Goal: Check status: Check status

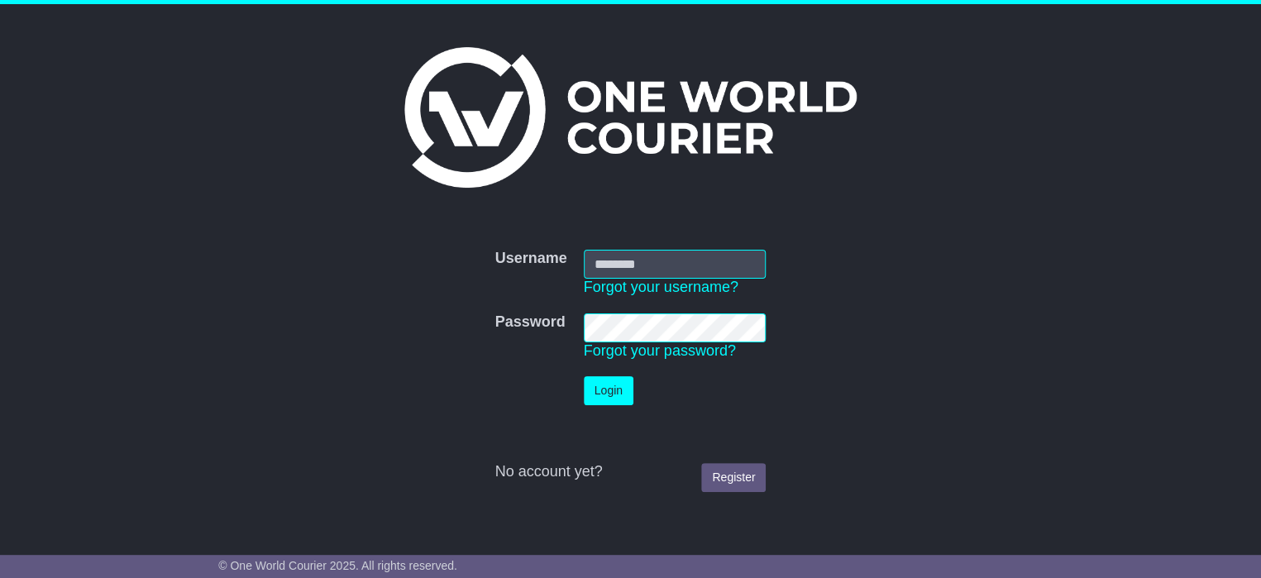
click at [613, 269] on input "Username" at bounding box center [675, 264] width 183 height 29
type input "**********"
click at [613, 389] on button "Login" at bounding box center [609, 390] width 50 height 29
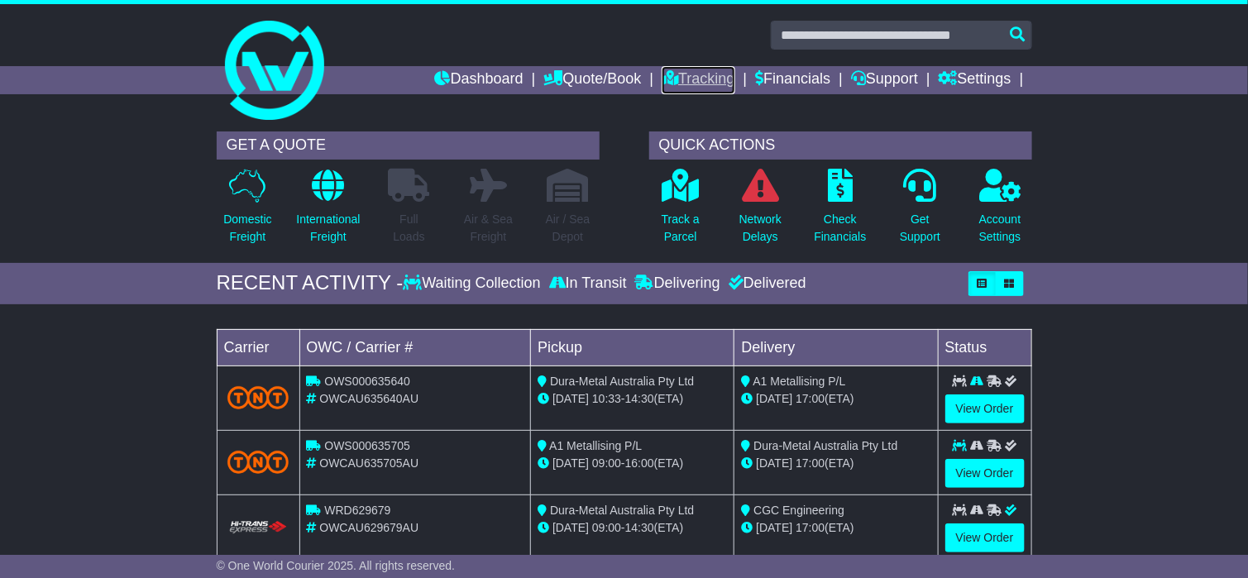
click at [680, 67] on link "Tracking" at bounding box center [697, 80] width 73 height 28
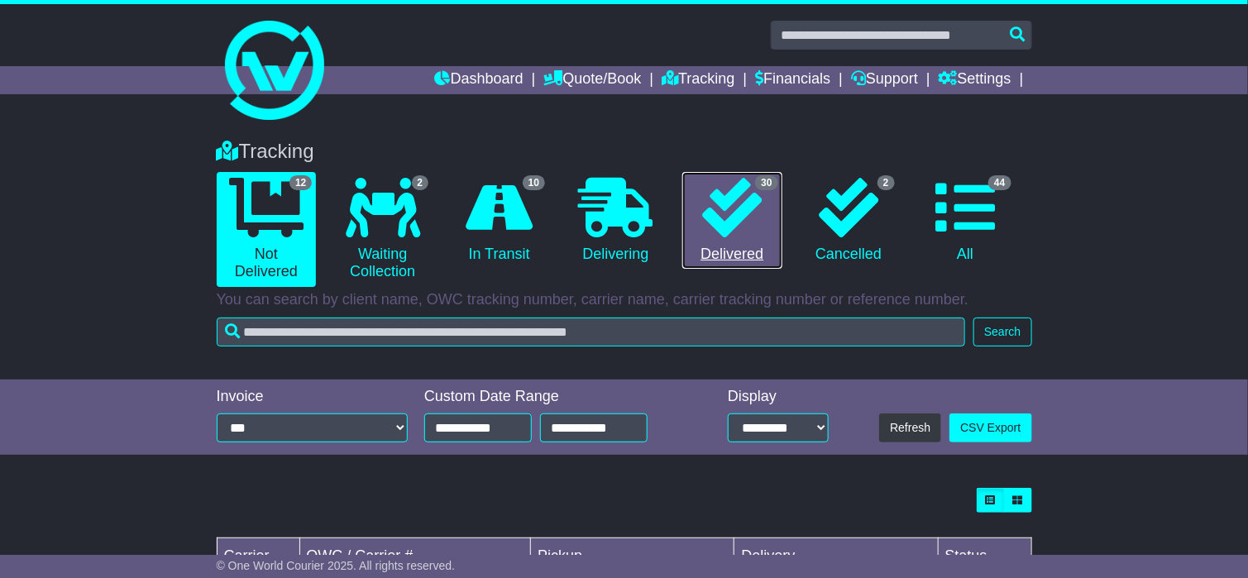
click at [732, 208] on icon at bounding box center [732, 208] width 60 height 60
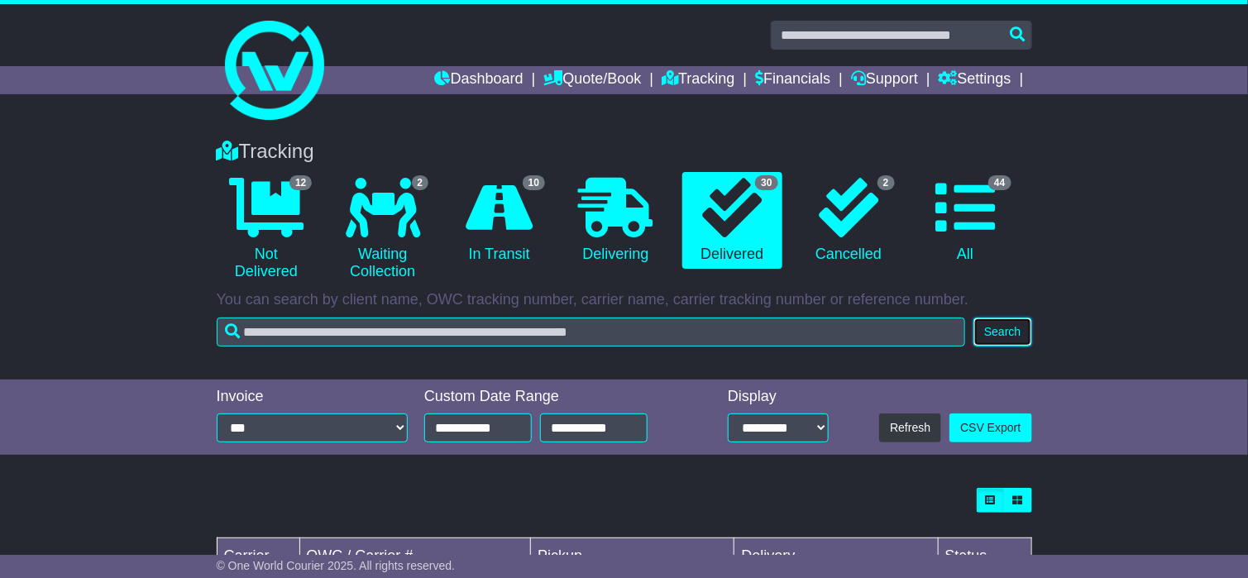
click at [1006, 334] on button "Search" at bounding box center [1002, 331] width 58 height 29
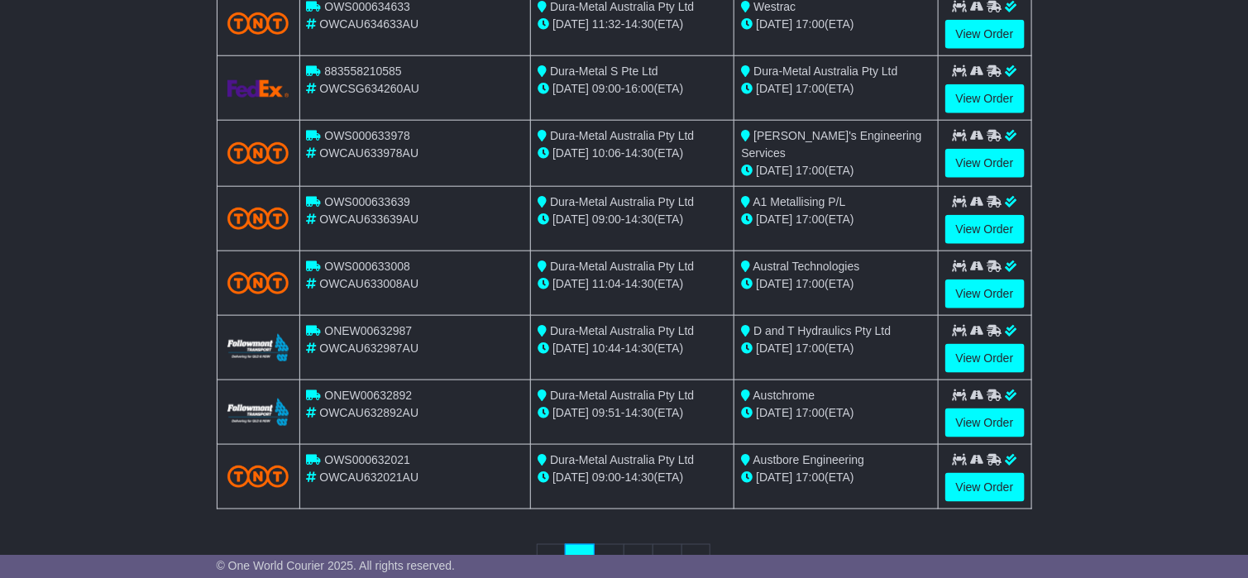
scroll to position [586, 0]
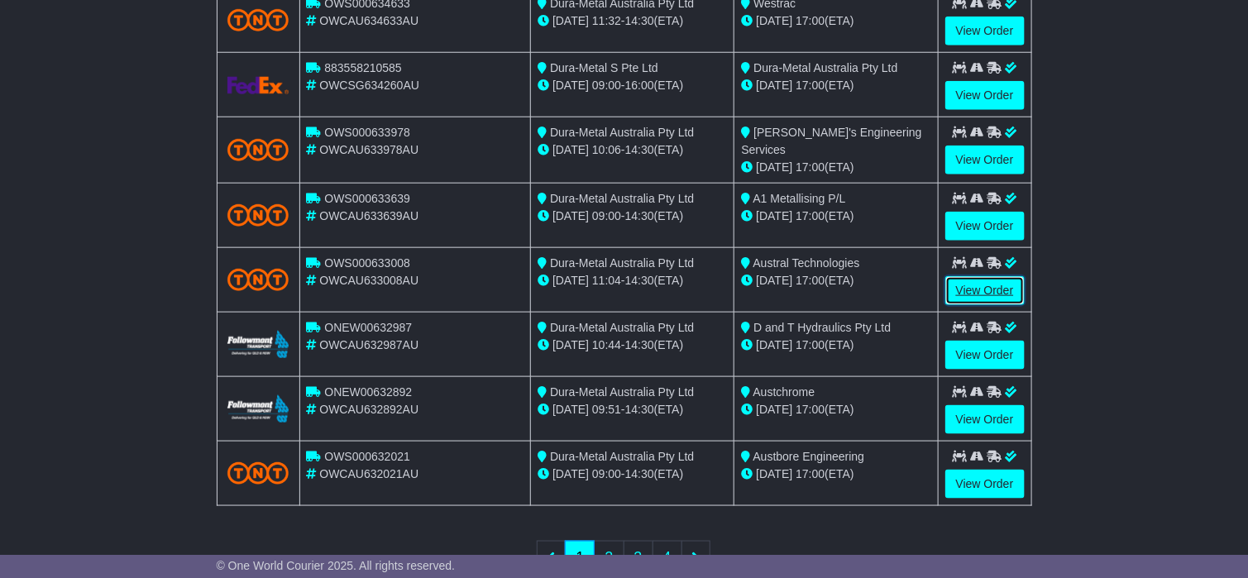
click at [968, 289] on link "View Order" at bounding box center [984, 290] width 79 height 29
click at [976, 281] on link "View Order" at bounding box center [984, 290] width 79 height 29
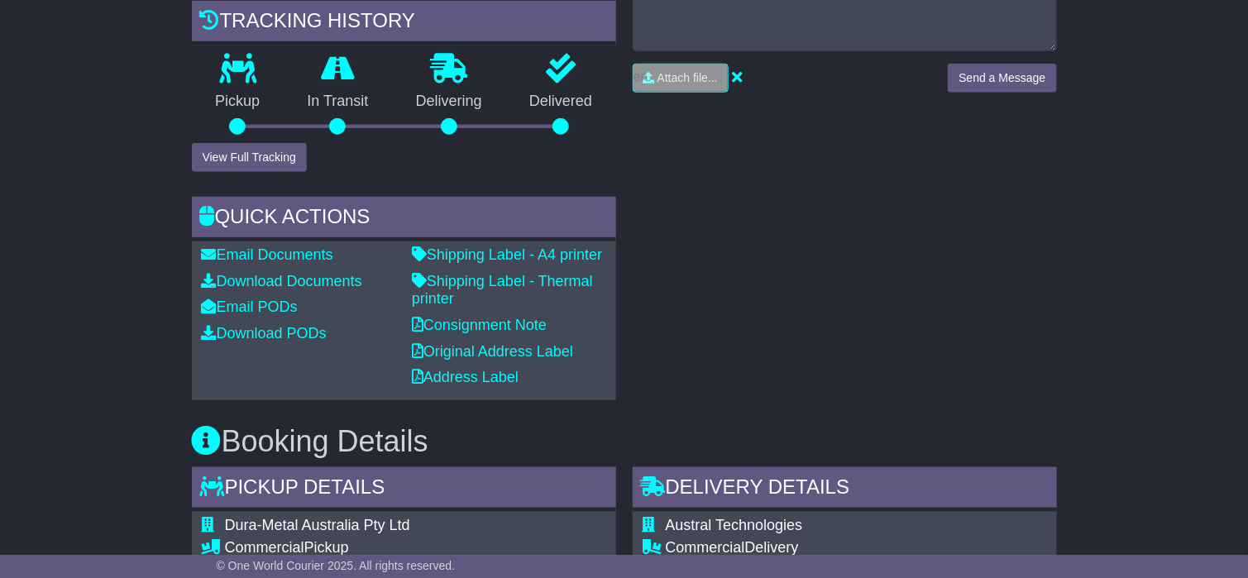
scroll to position [501, 0]
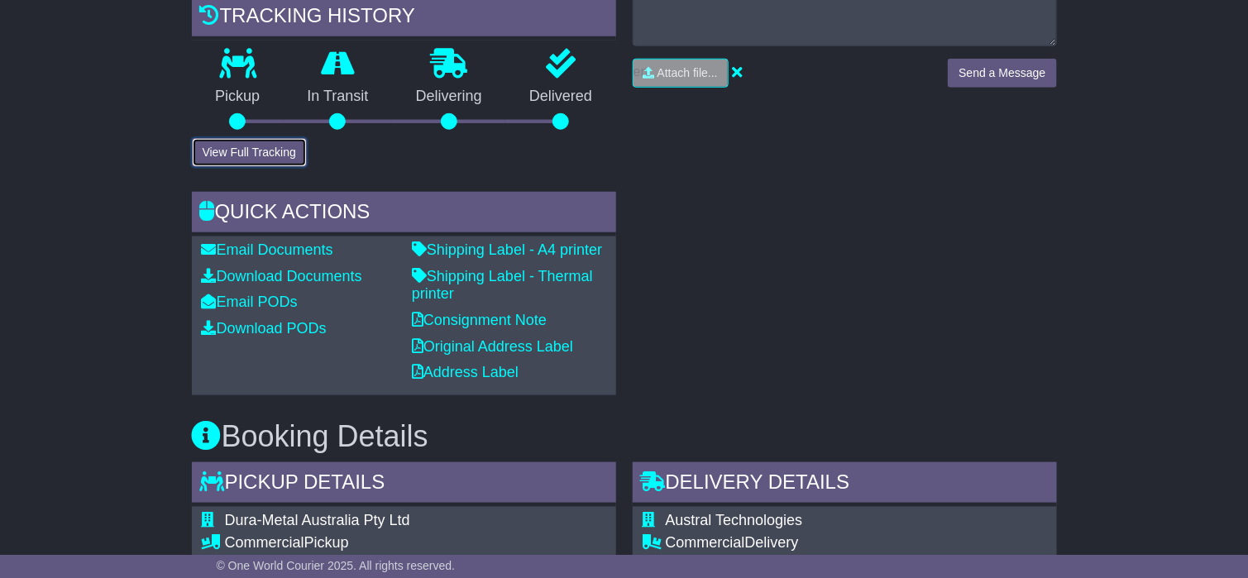
click at [265, 167] on button "View Full Tracking" at bounding box center [249, 152] width 115 height 29
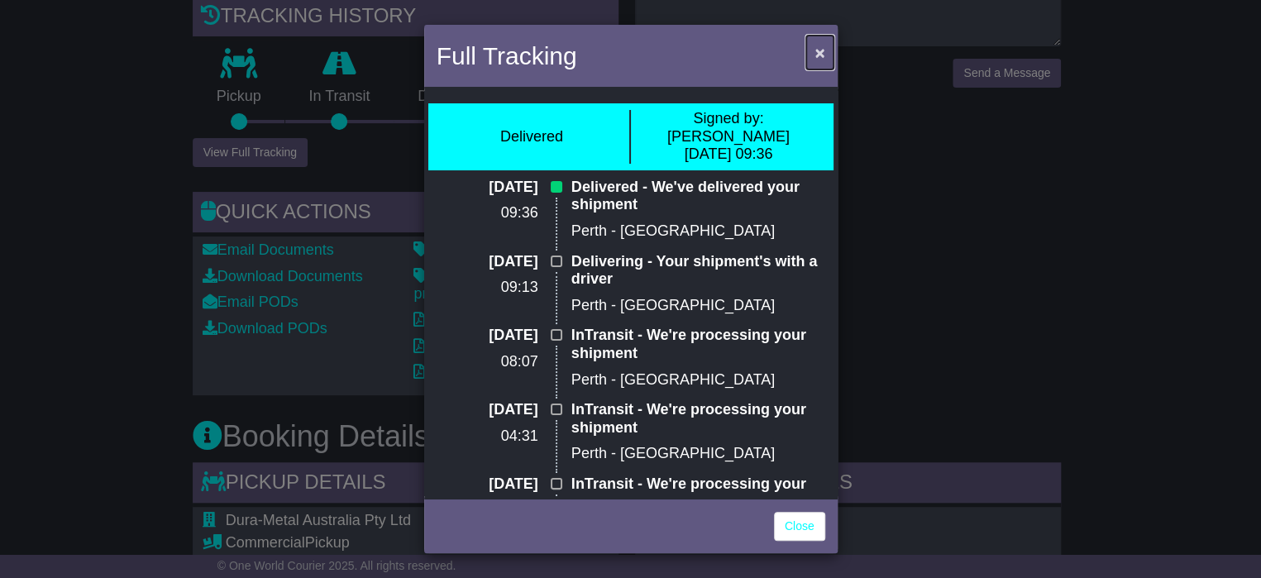
click at [824, 50] on button "×" at bounding box center [819, 53] width 26 height 34
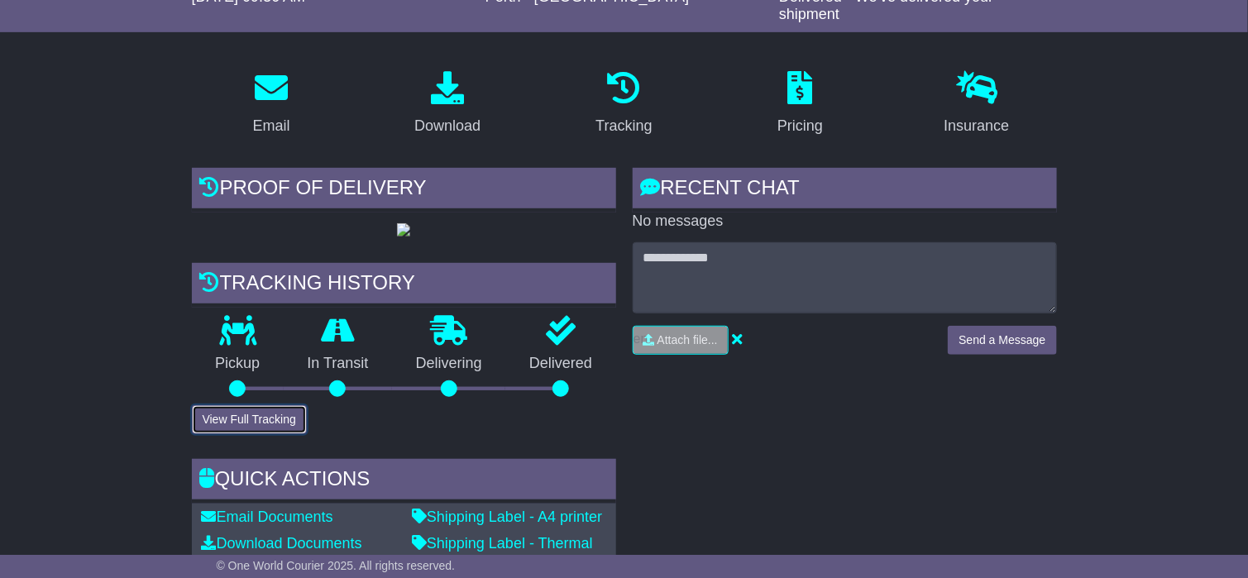
scroll to position [5, 0]
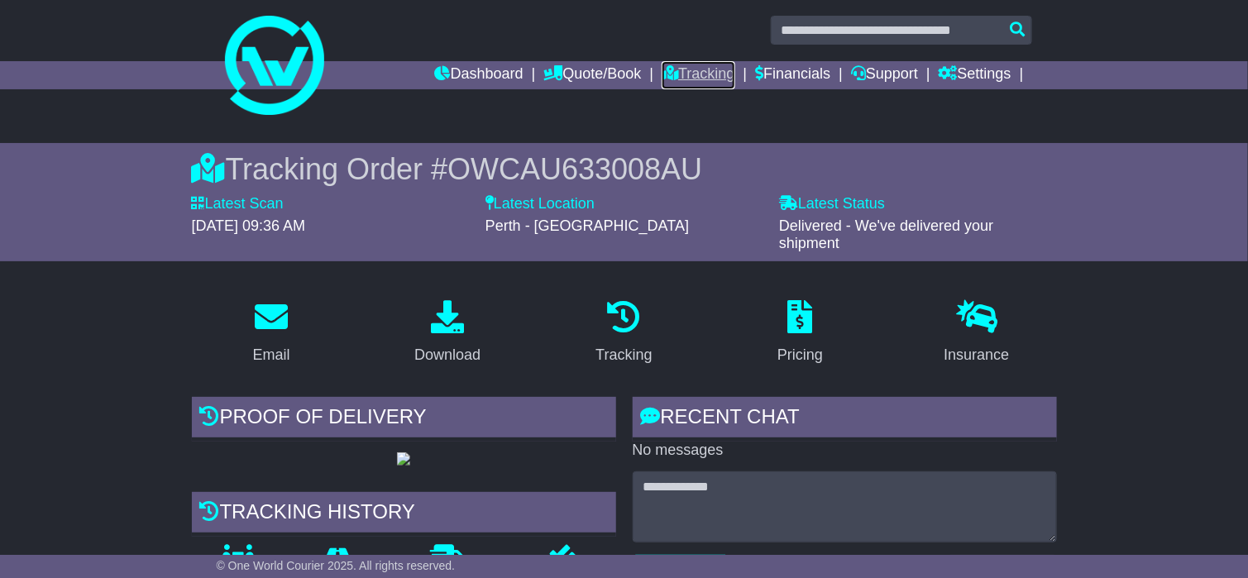
click at [683, 72] on link "Tracking" at bounding box center [697, 75] width 73 height 28
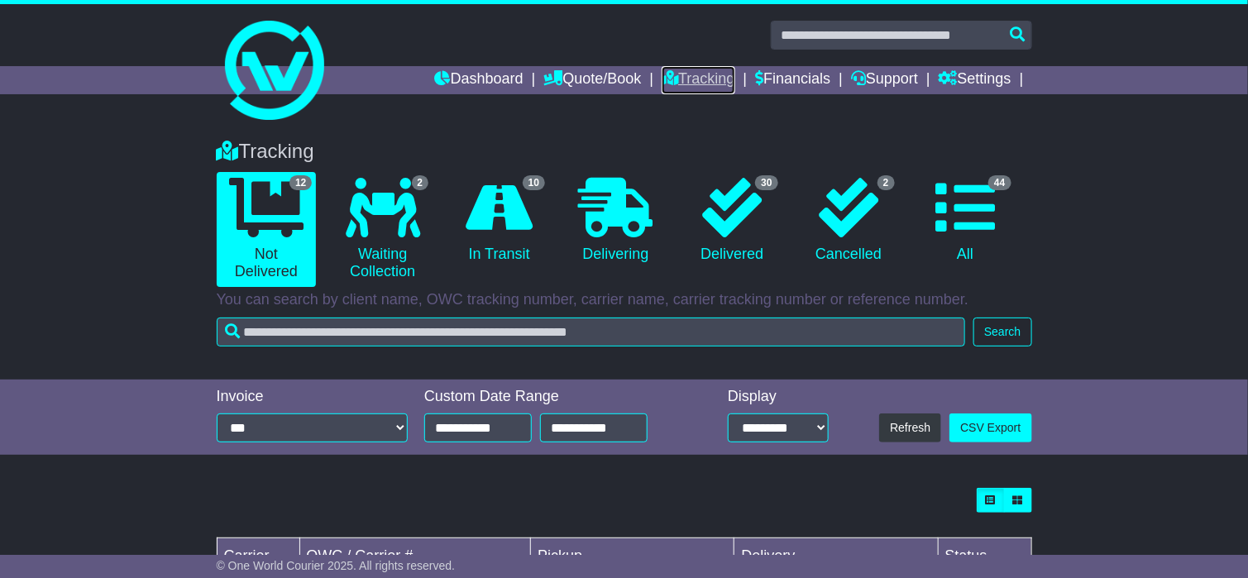
click at [710, 88] on link "Tracking" at bounding box center [697, 80] width 73 height 28
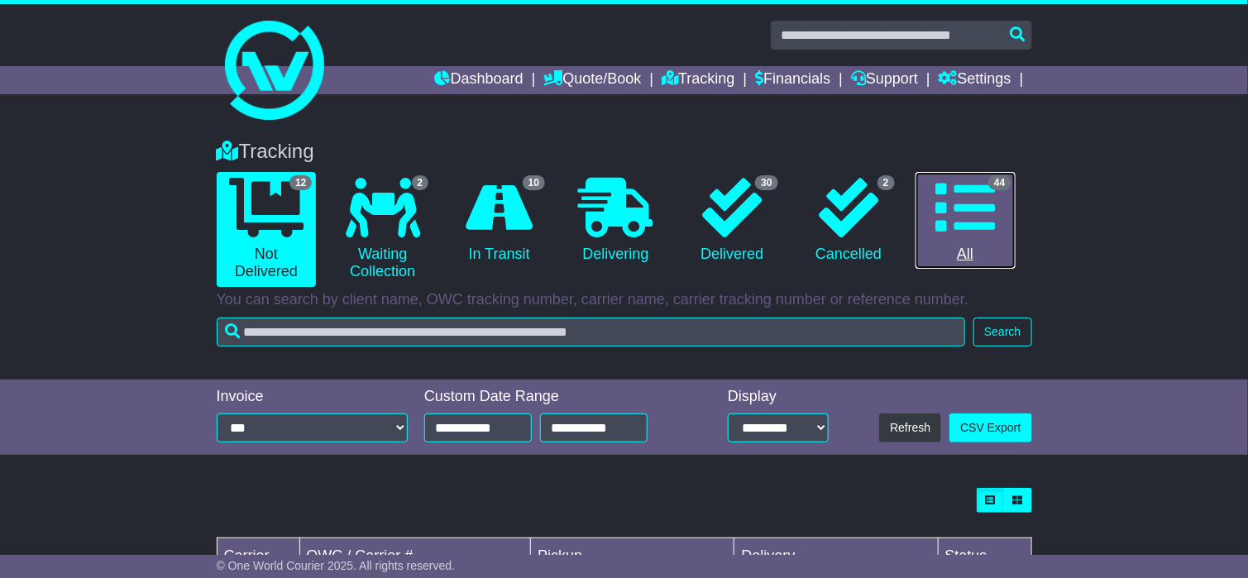
click at [965, 204] on icon at bounding box center [965, 208] width 60 height 60
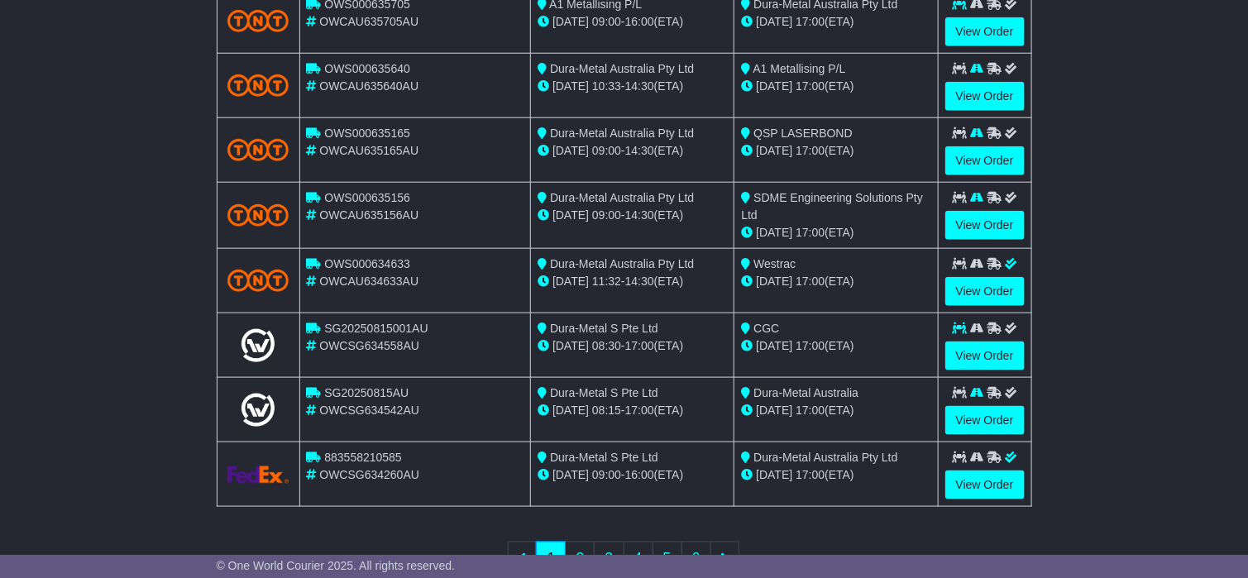
scroll to position [640, 0]
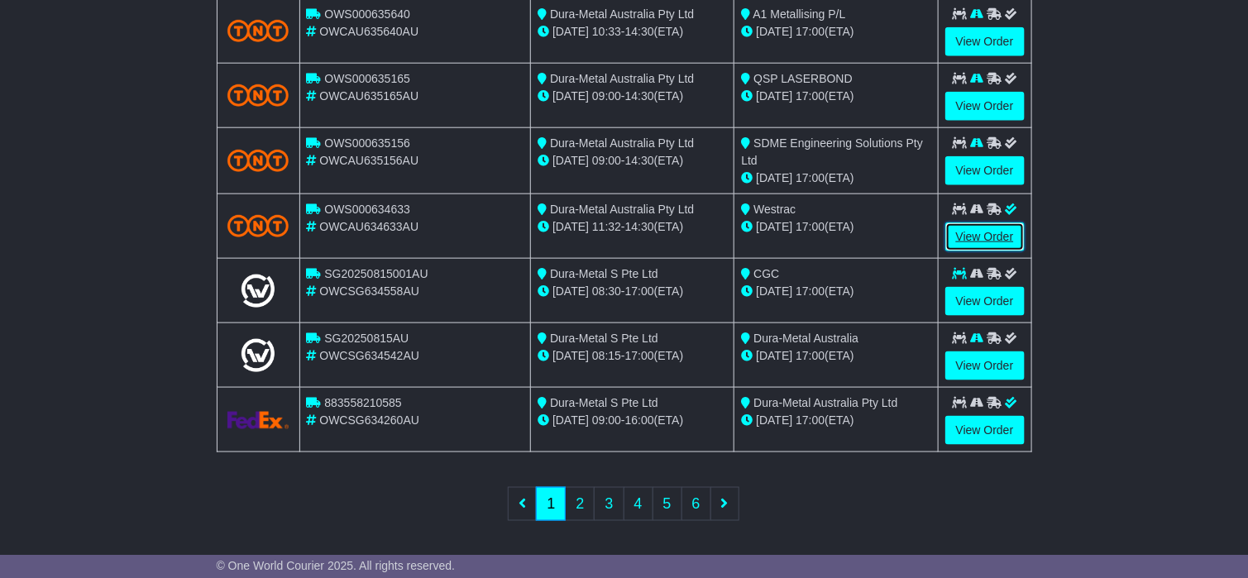
click at [985, 234] on link "View Order" at bounding box center [984, 236] width 79 height 29
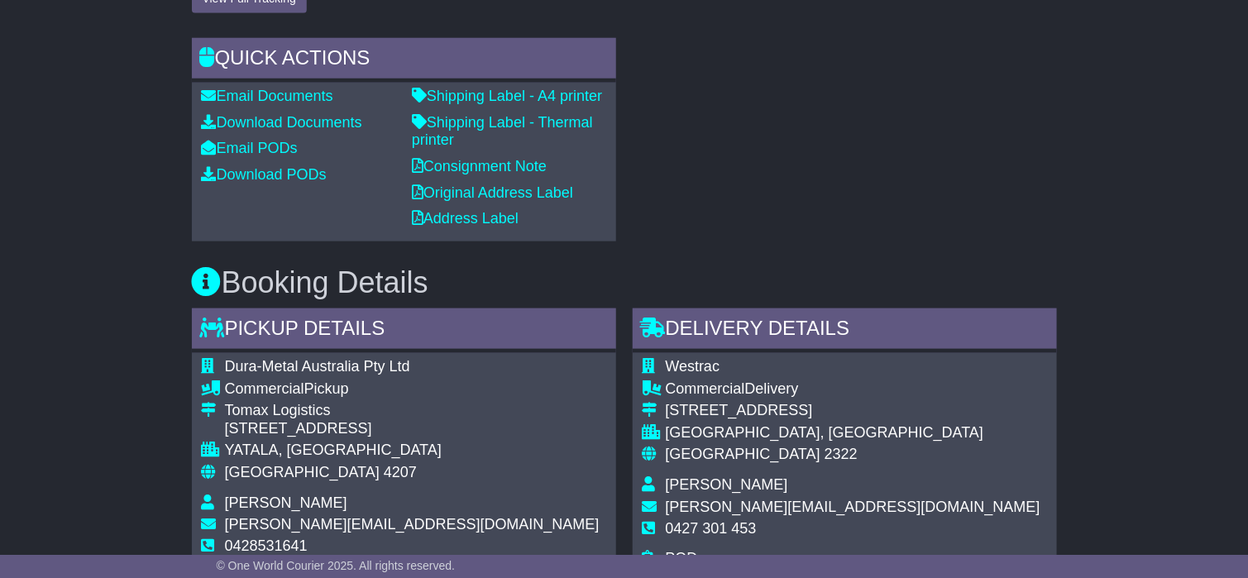
scroll to position [519, 0]
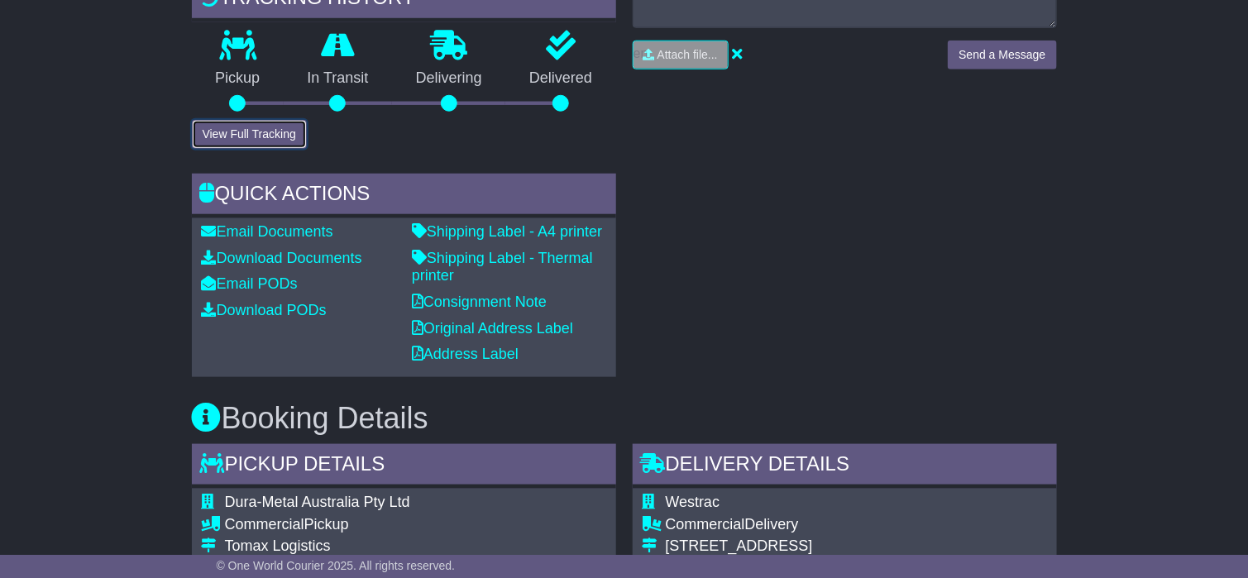
click at [253, 149] on button "View Full Tracking" at bounding box center [249, 134] width 115 height 29
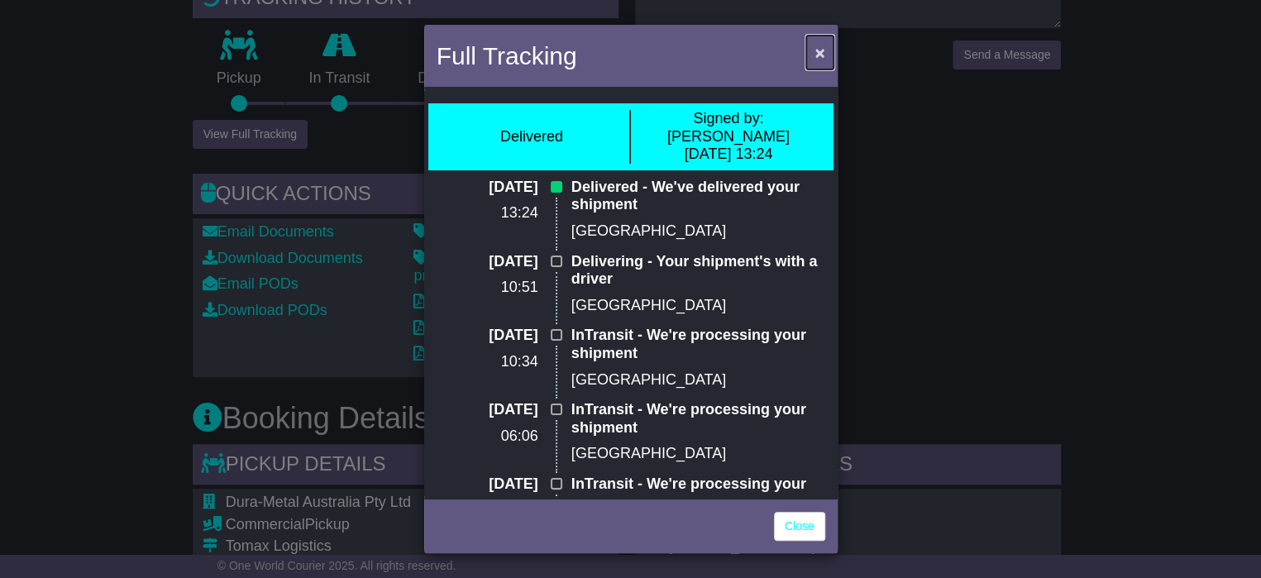
click at [820, 59] on span "×" at bounding box center [819, 52] width 10 height 19
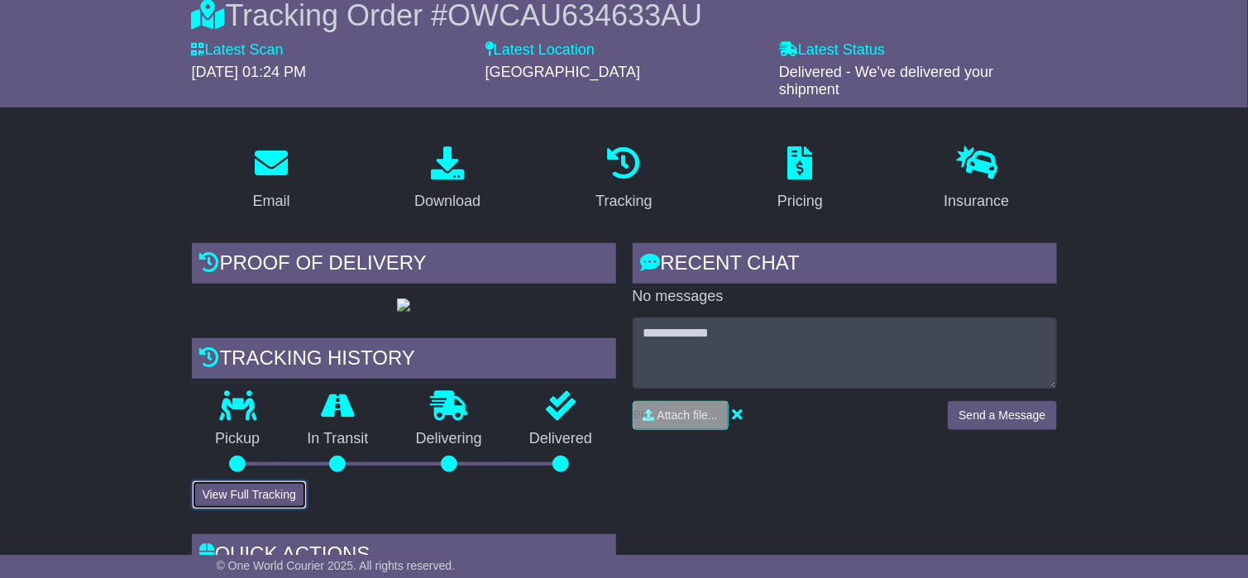
scroll to position [0, 0]
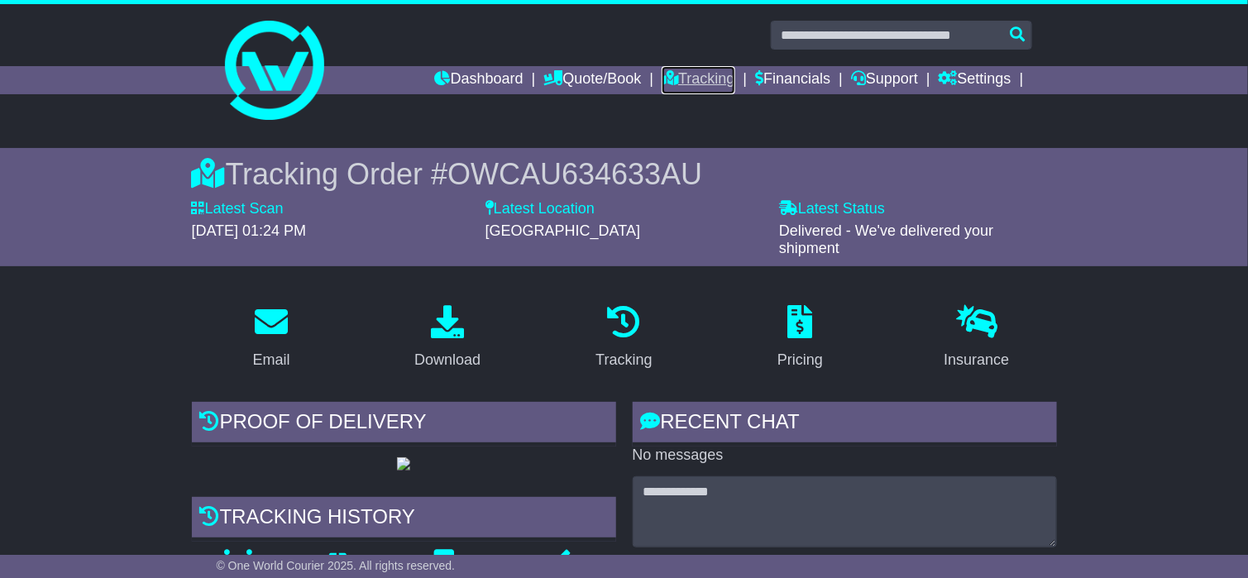
click at [695, 79] on link "Tracking" at bounding box center [697, 80] width 73 height 28
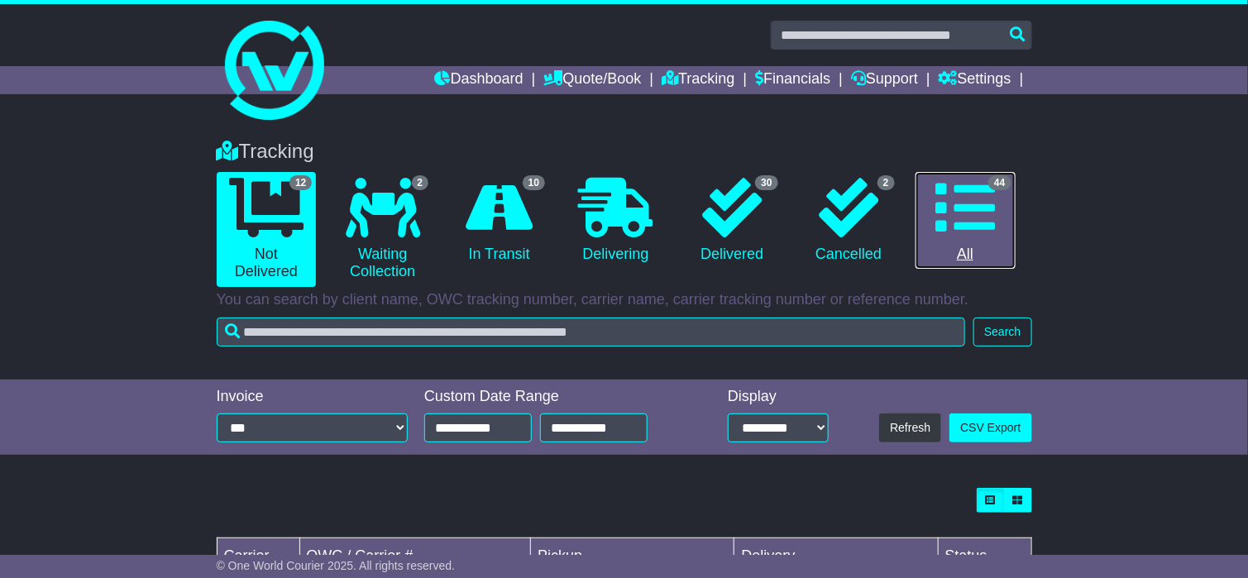
click at [974, 212] on icon at bounding box center [965, 208] width 60 height 60
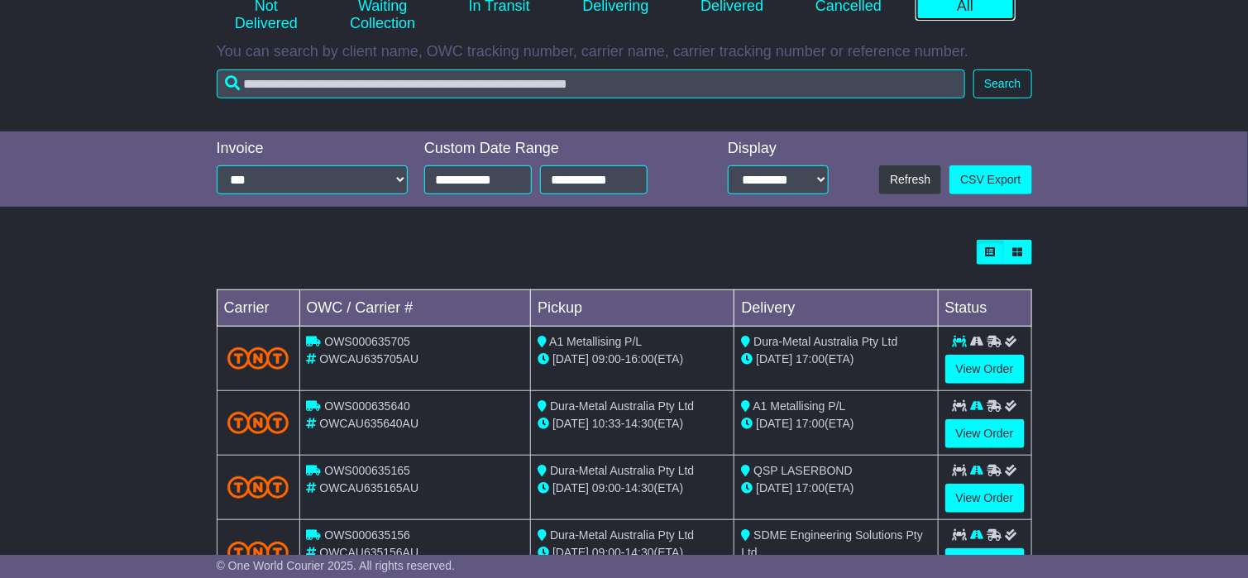
scroll to position [496, 0]
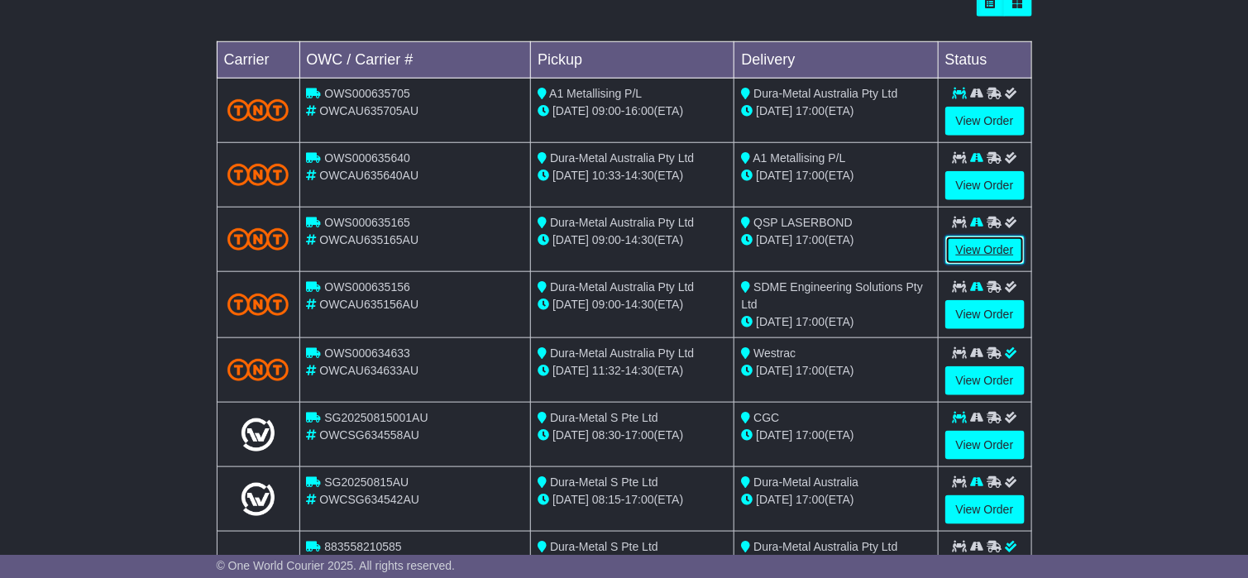
click at [981, 247] on link "View Order" at bounding box center [984, 250] width 79 height 29
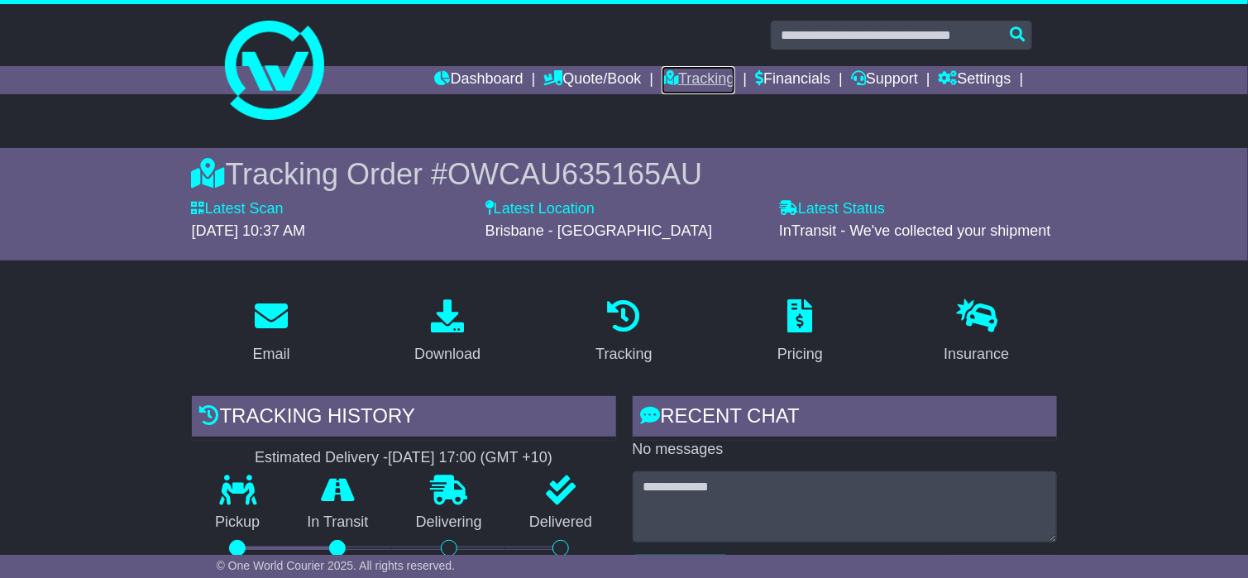
click at [686, 82] on link "Tracking" at bounding box center [697, 80] width 73 height 28
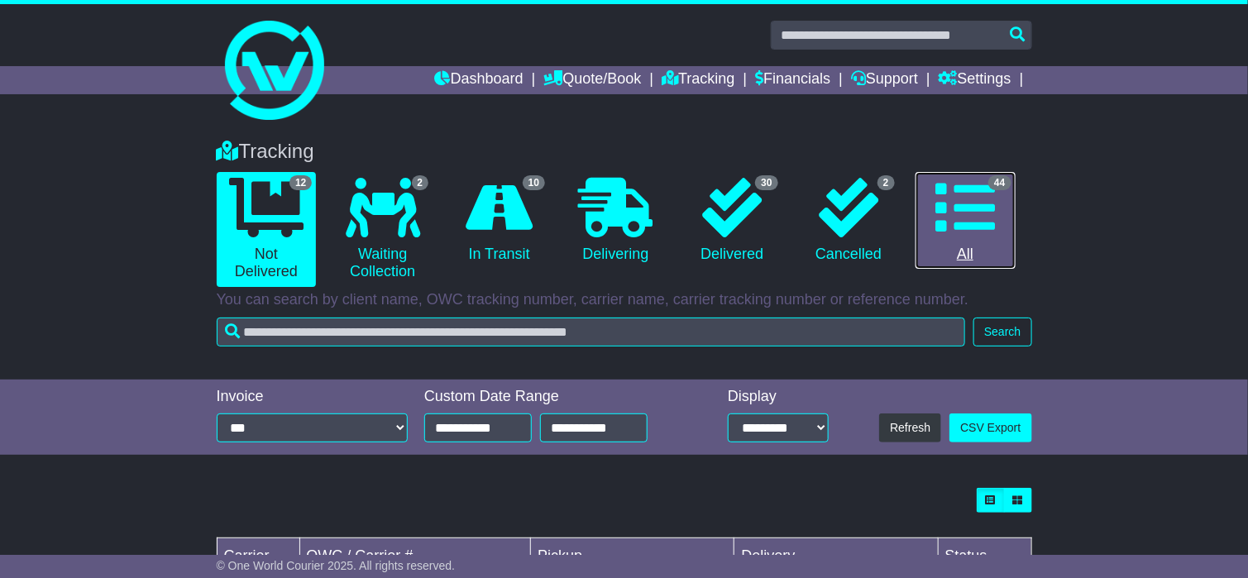
click at [976, 229] on icon at bounding box center [965, 208] width 60 height 60
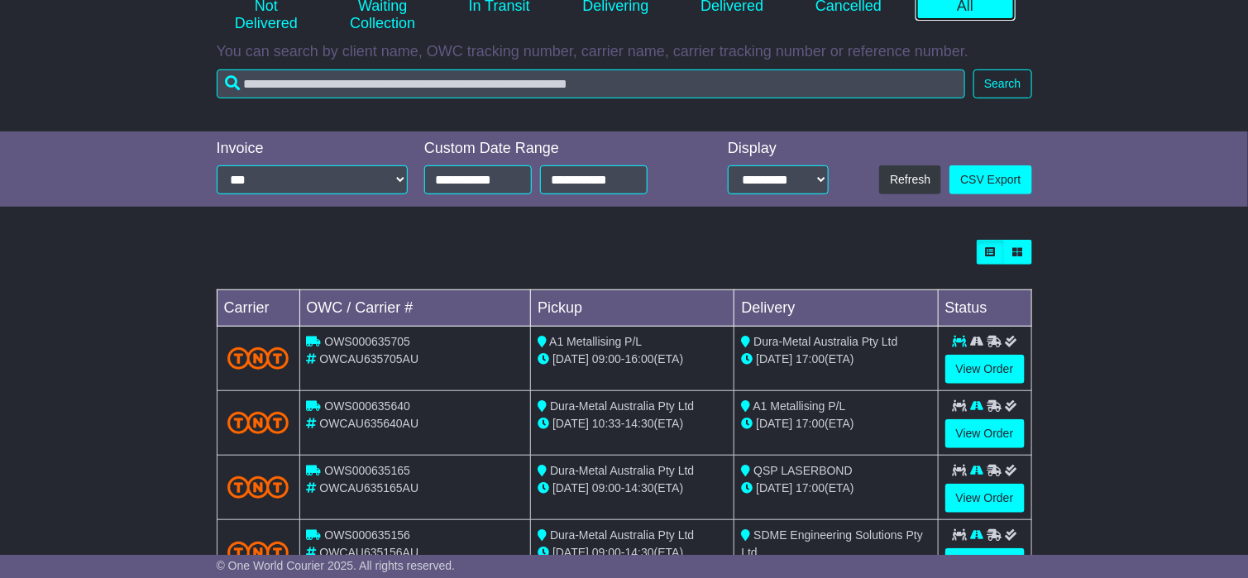
scroll to position [496, 0]
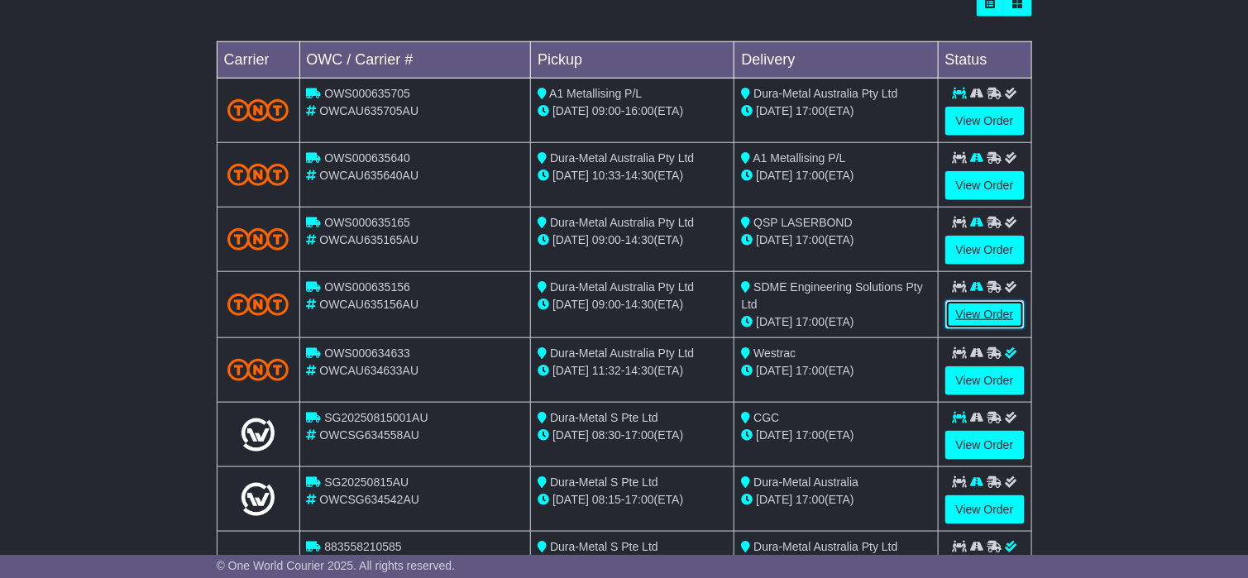
click at [965, 310] on link "View Order" at bounding box center [984, 314] width 79 height 29
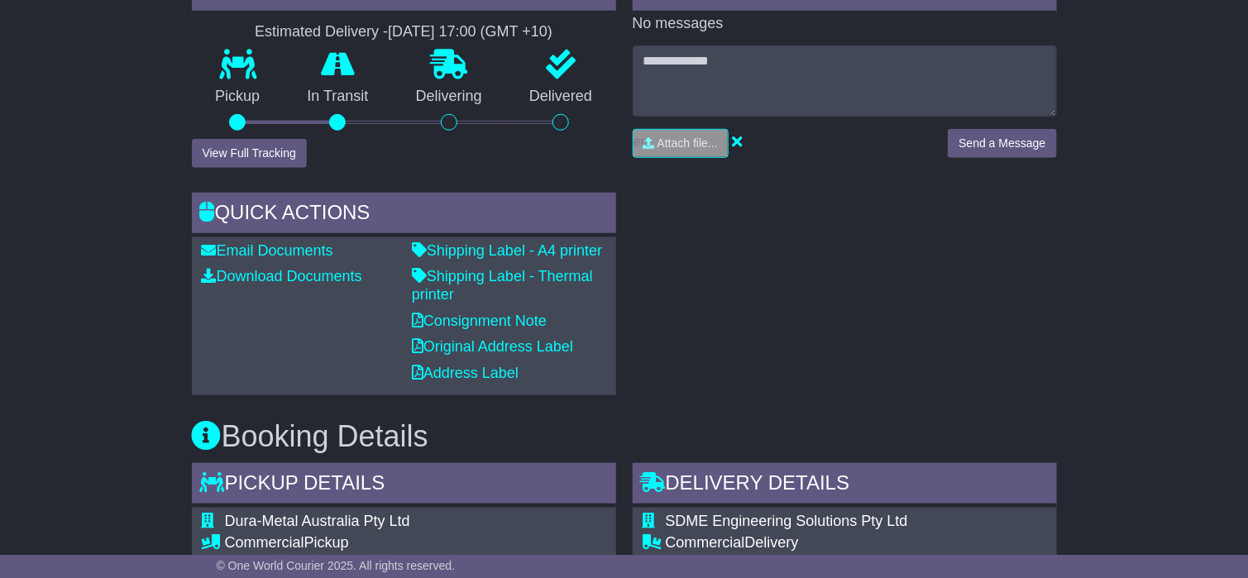
scroll to position [178, 0]
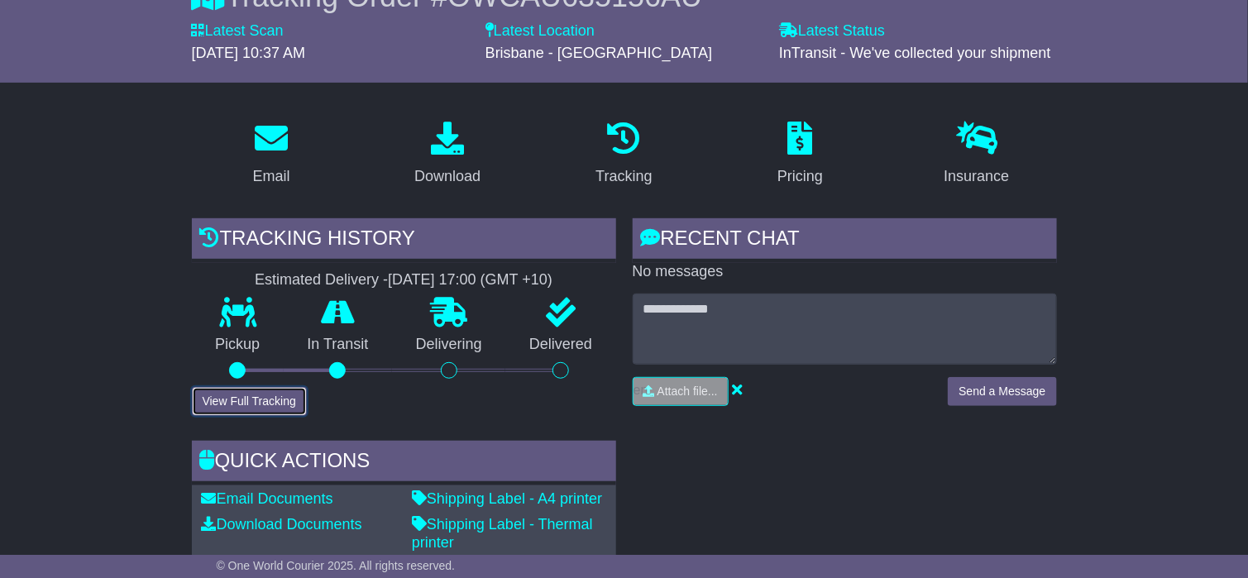
click at [251, 400] on button "View Full Tracking" at bounding box center [249, 401] width 115 height 29
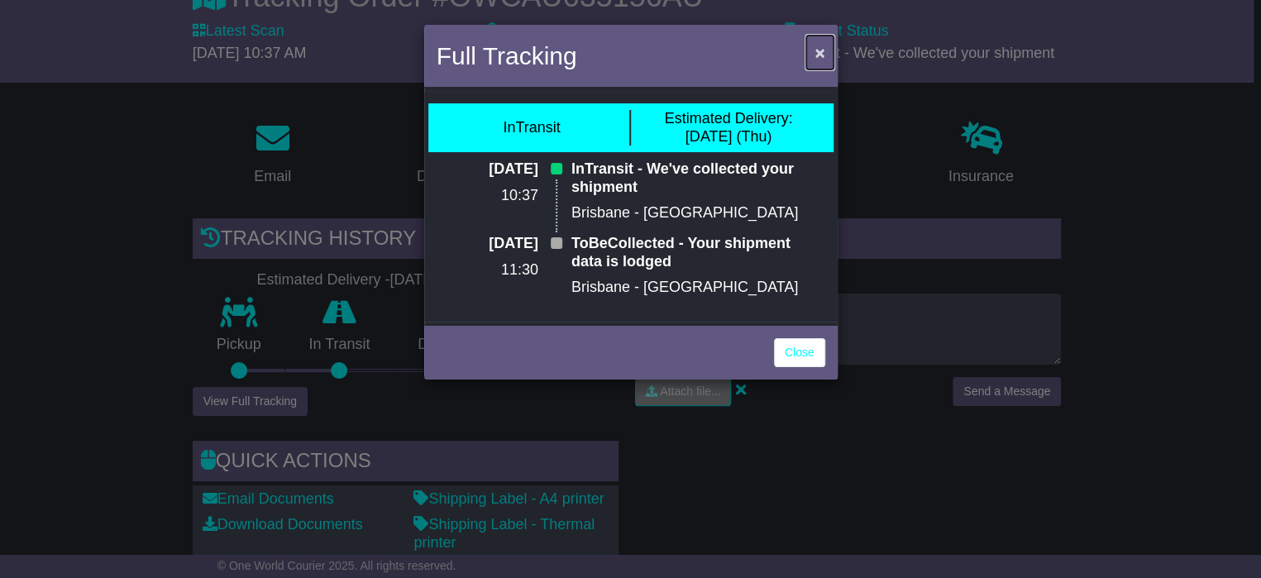
click at [824, 52] on button "×" at bounding box center [819, 53] width 26 height 34
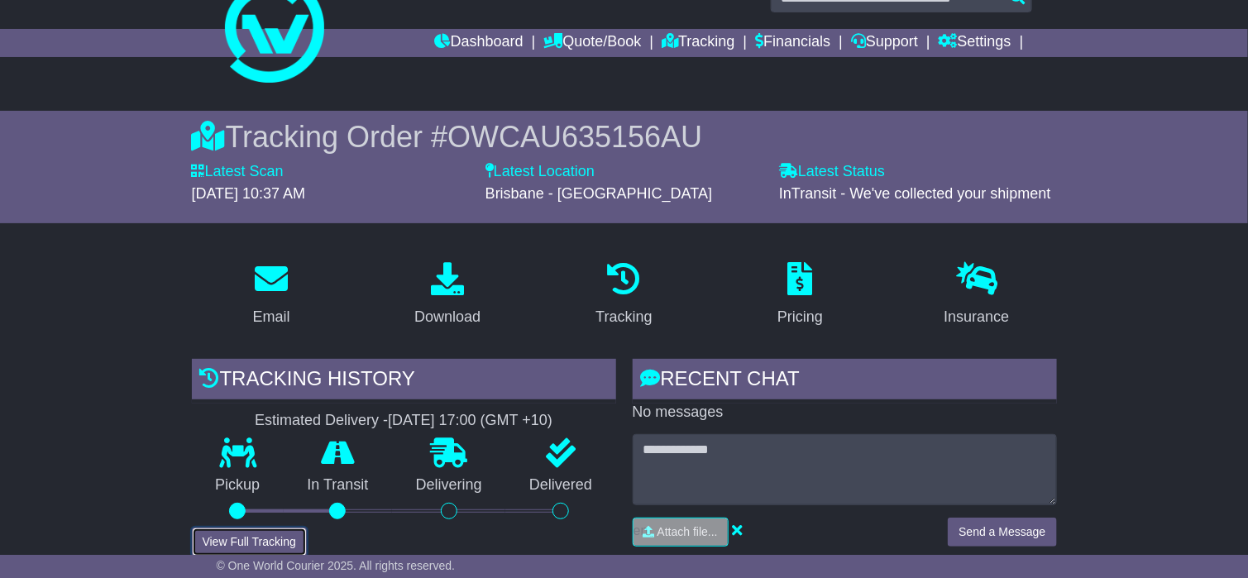
scroll to position [0, 0]
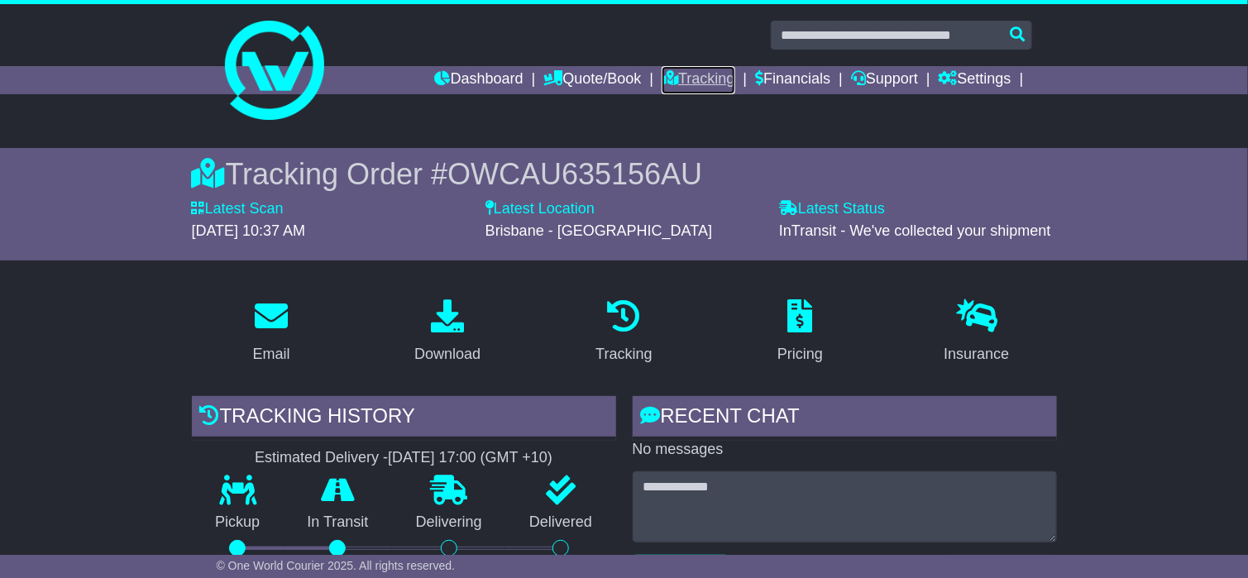
click at [676, 77] on link "Tracking" at bounding box center [697, 80] width 73 height 28
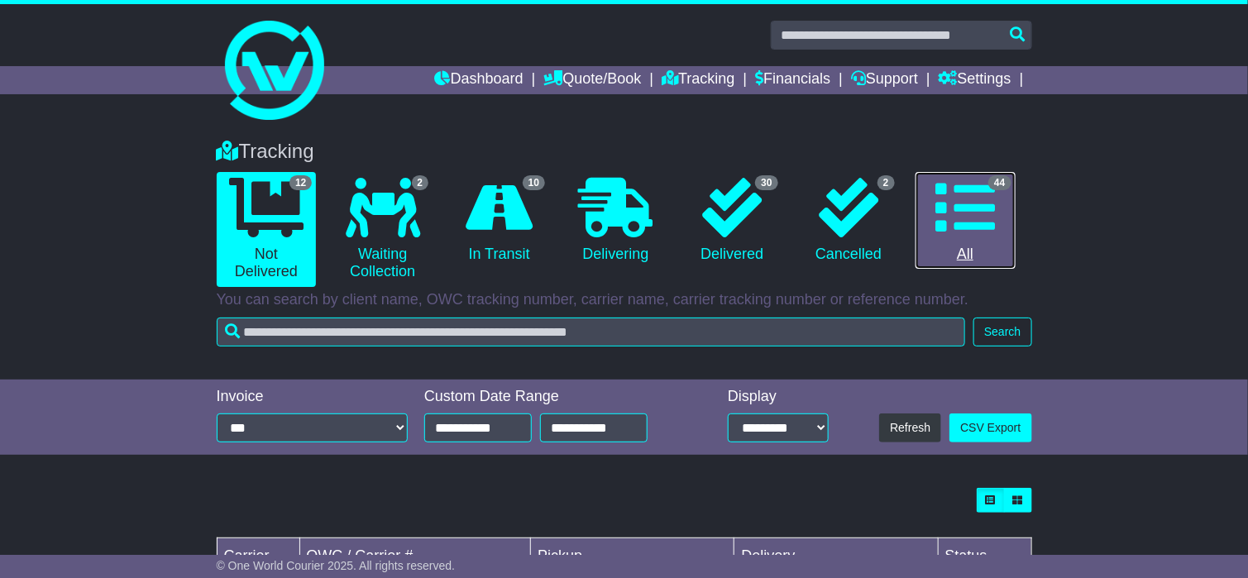
click at [956, 220] on icon at bounding box center [965, 208] width 60 height 60
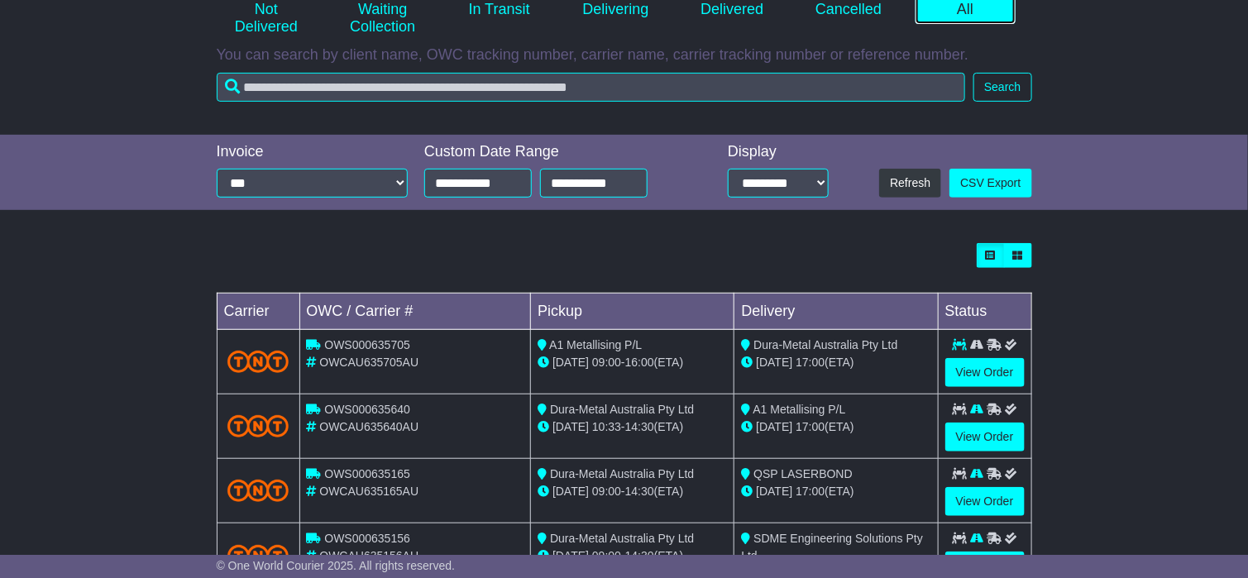
scroll to position [248, 0]
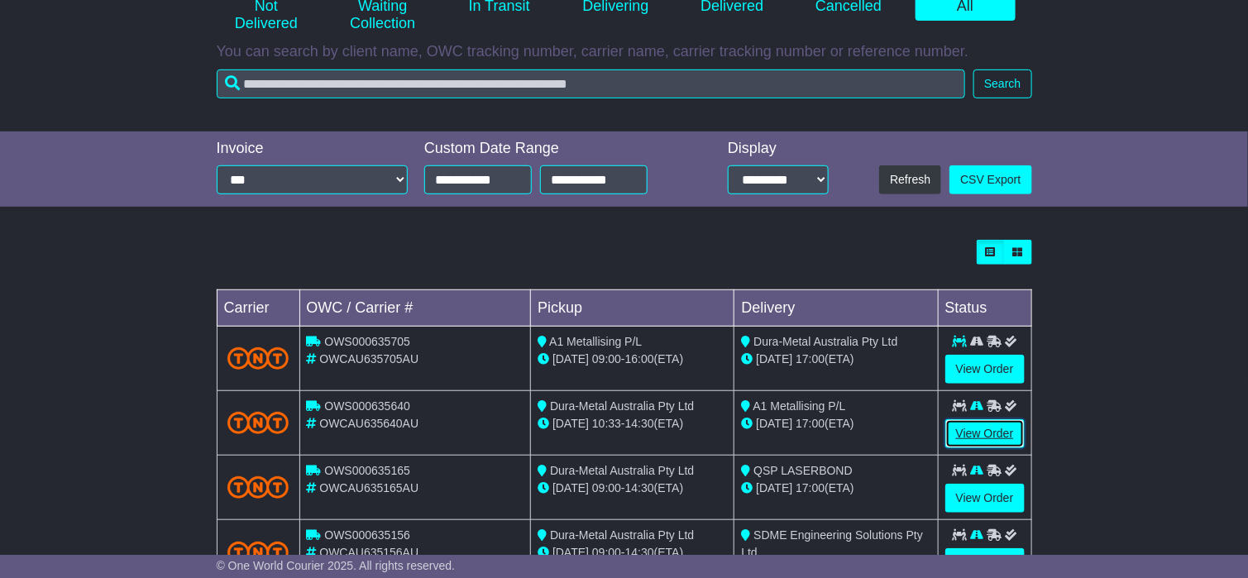
click at [976, 428] on link "View Order" at bounding box center [984, 433] width 79 height 29
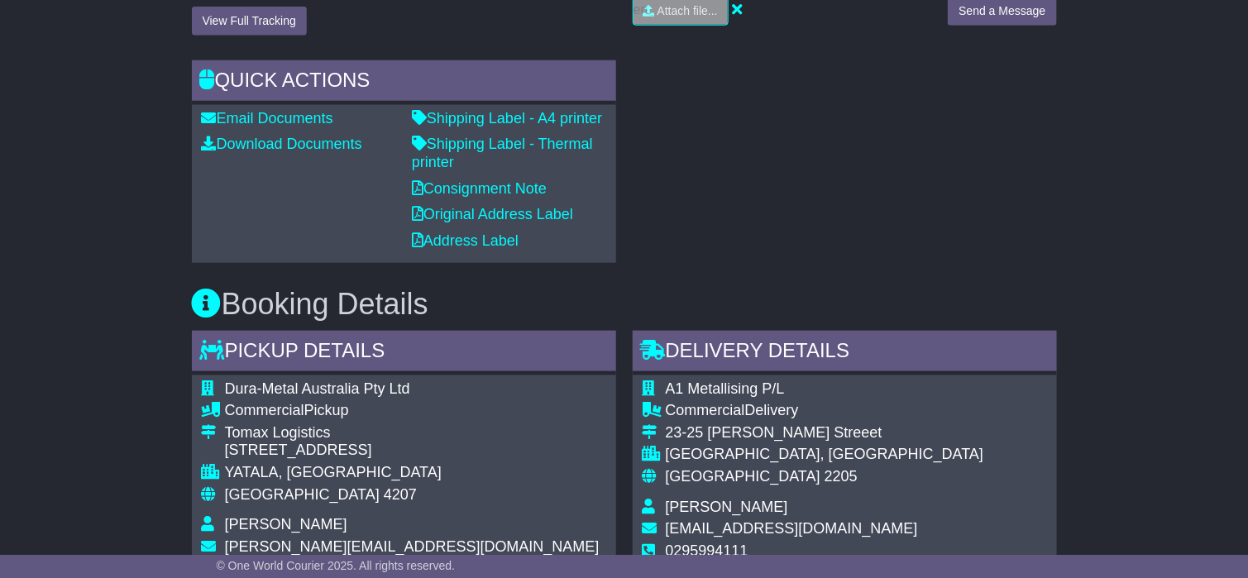
scroll to position [248, 0]
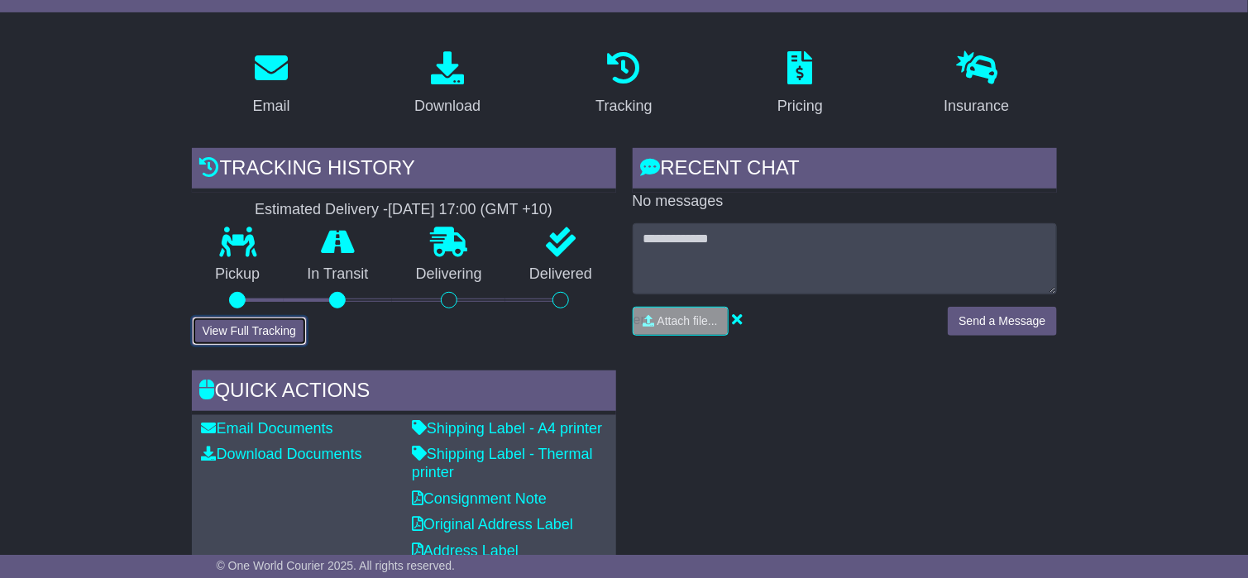
drag, startPoint x: 261, startPoint y: 322, endPoint x: 278, endPoint y: 328, distance: 17.8
click at [265, 322] on button "View Full Tracking" at bounding box center [249, 331] width 115 height 29
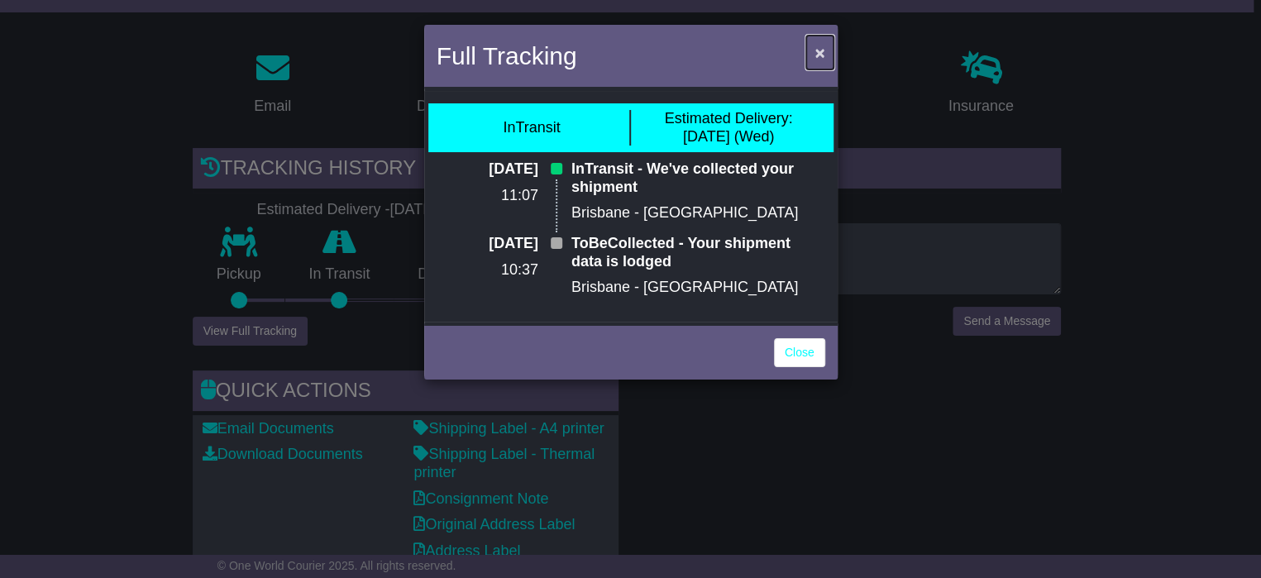
click at [820, 53] on span "×" at bounding box center [819, 52] width 10 height 19
